Goal: Task Accomplishment & Management: Use online tool/utility

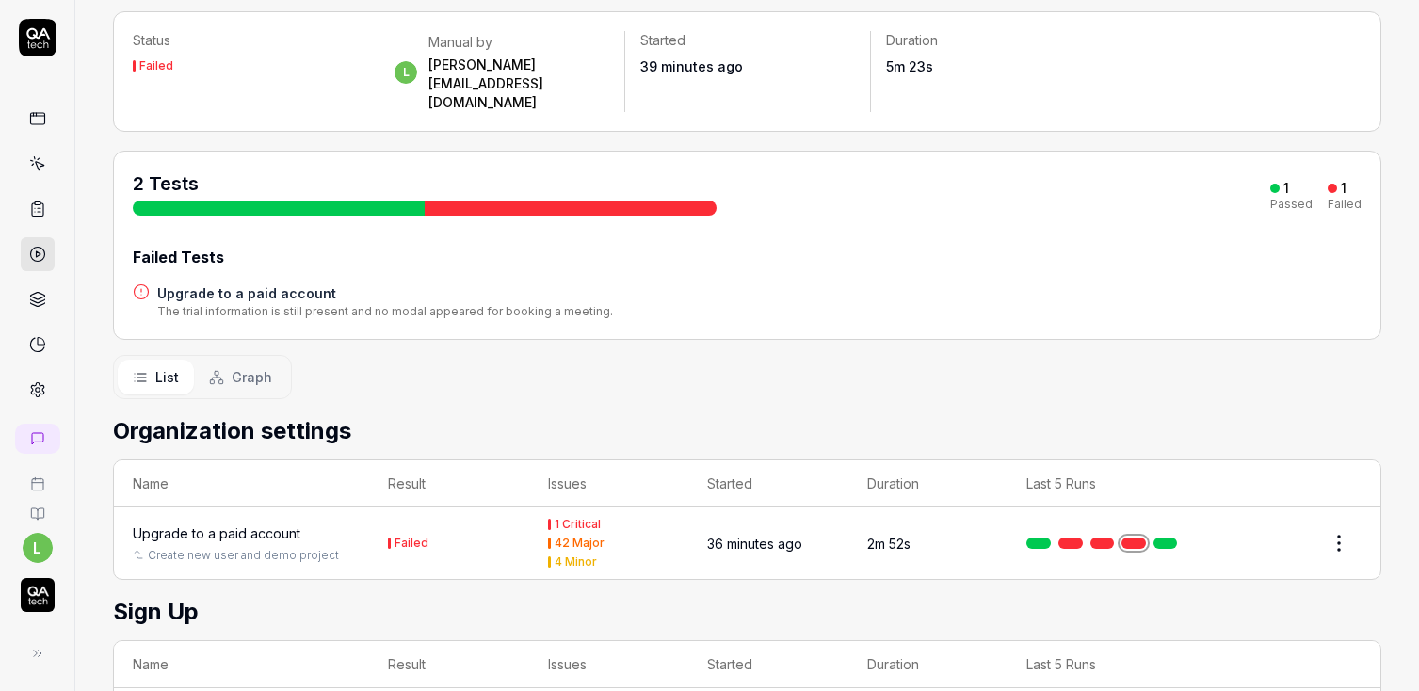
scroll to position [168, 0]
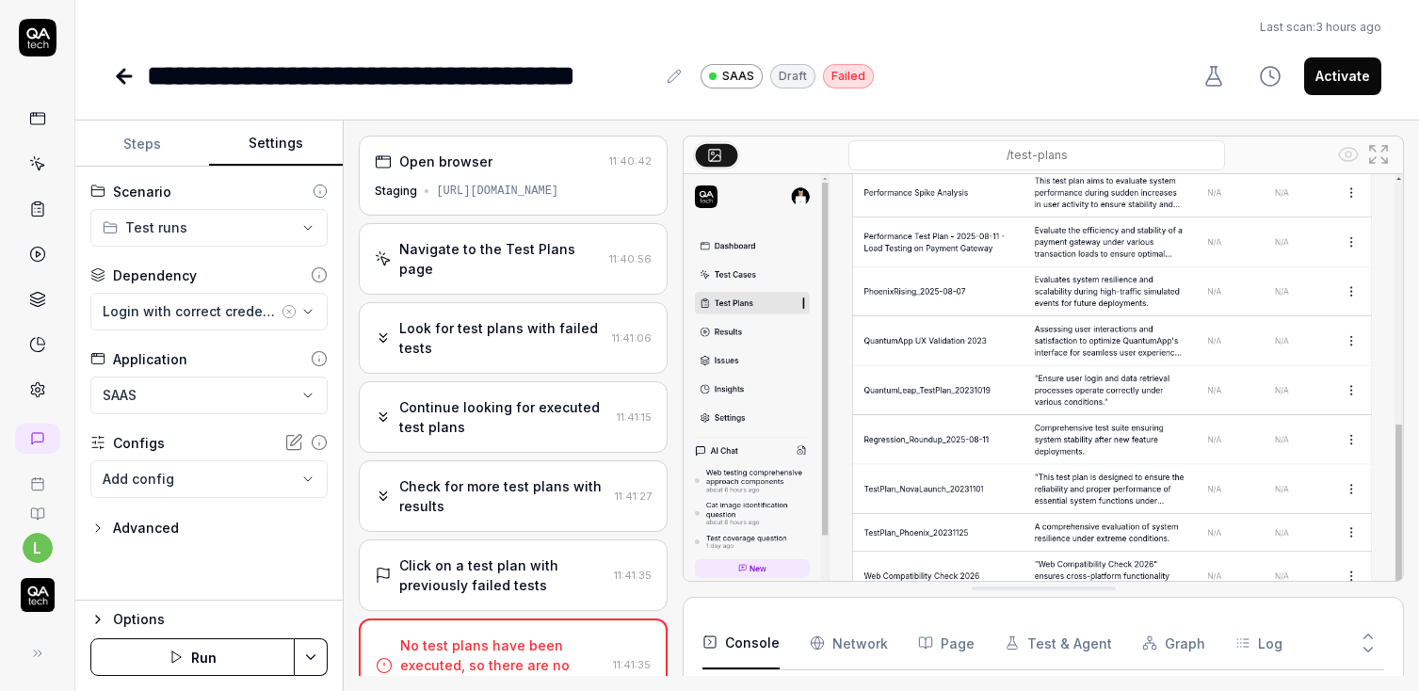
click at [48, 111] on link at bounding box center [38, 119] width 34 height 34
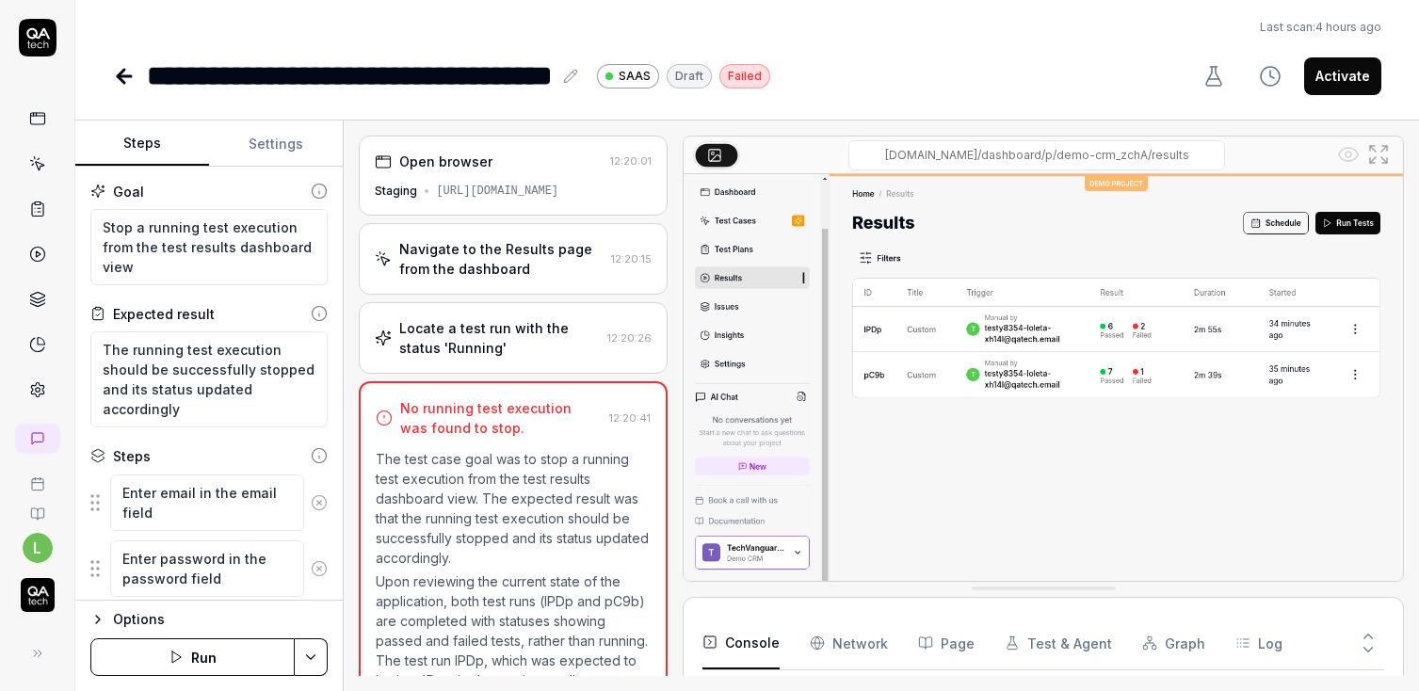
type textarea "*"
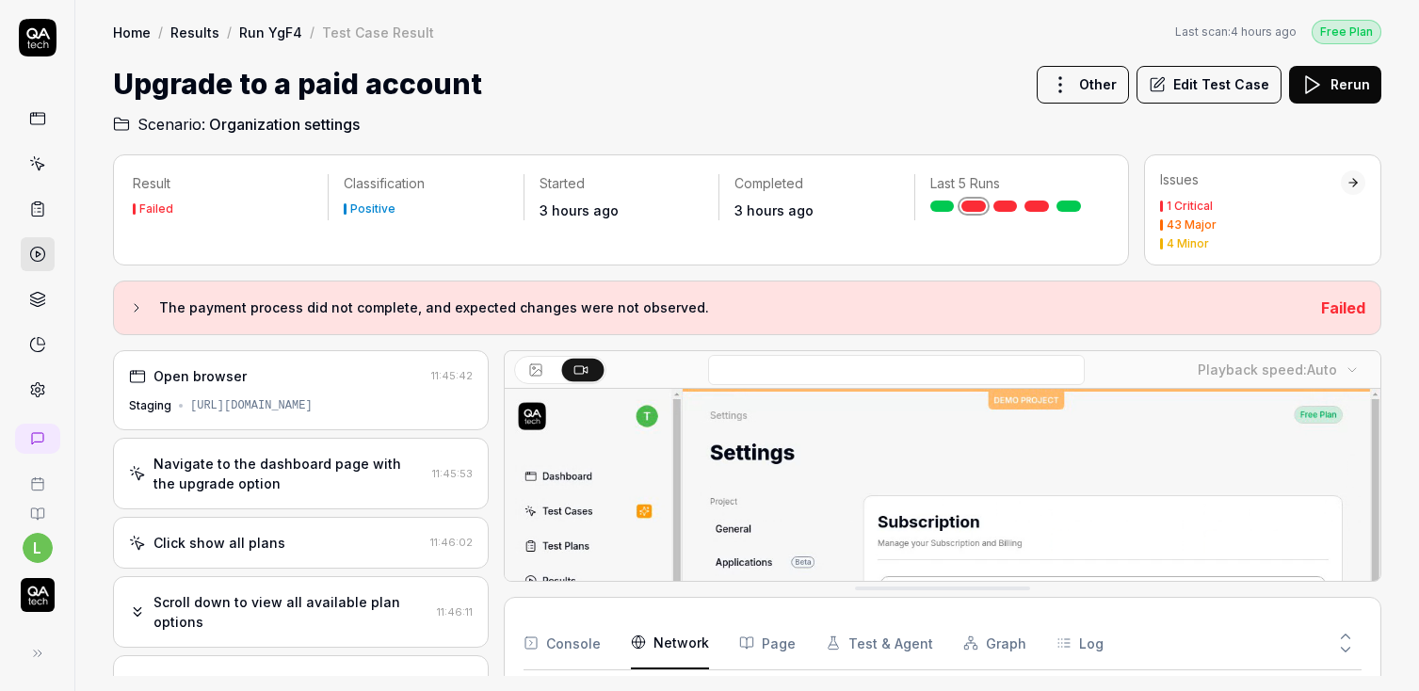
scroll to position [4187, 0]
